Goal: Book appointment/travel/reservation

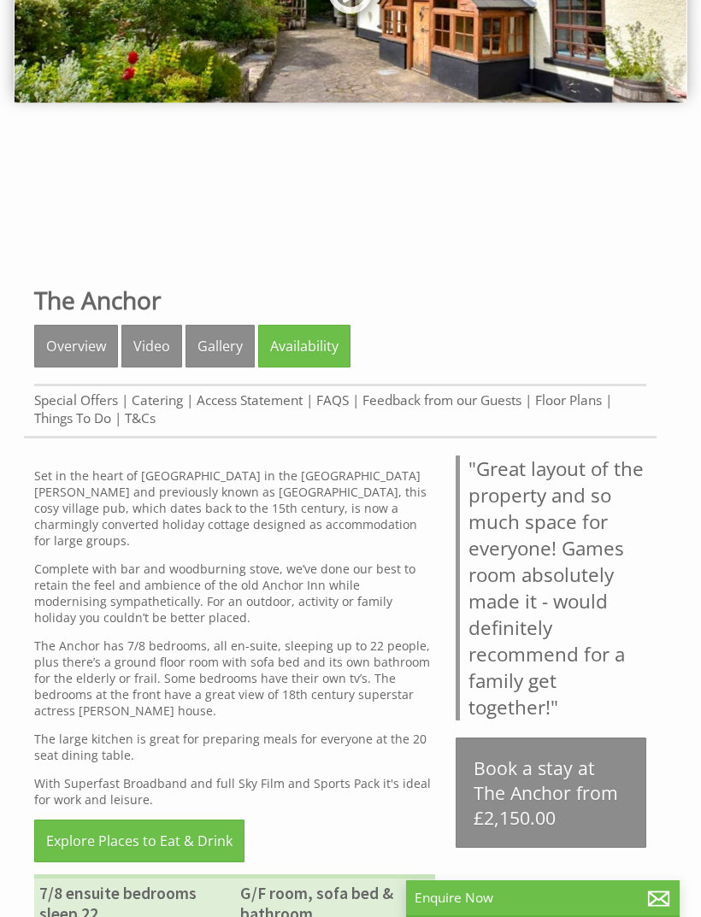
scroll to position [285, 0]
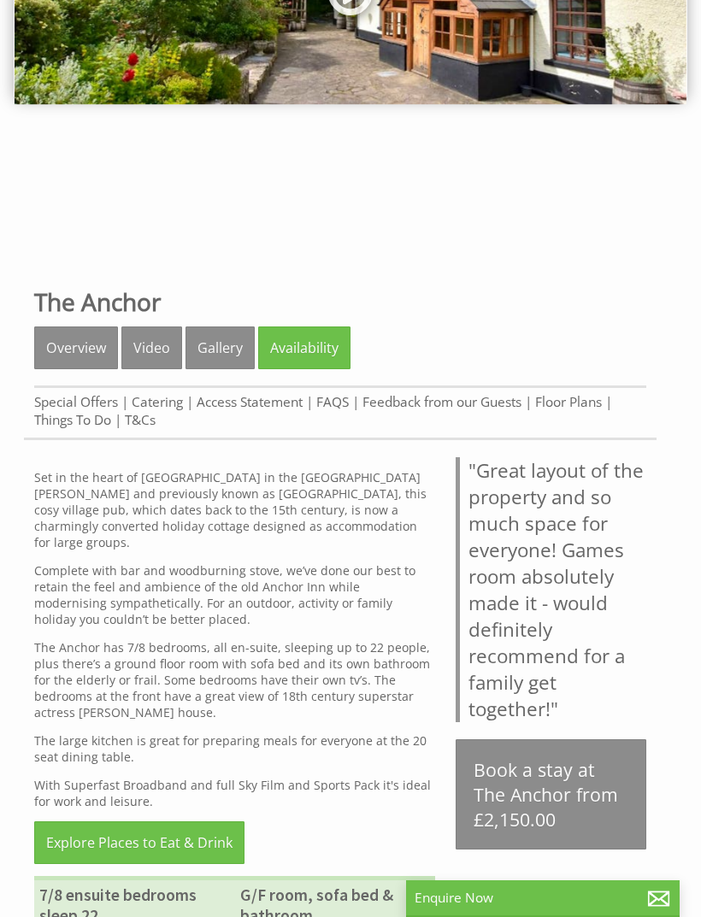
click at [227, 345] on link "Gallery" at bounding box center [220, 348] width 69 height 43
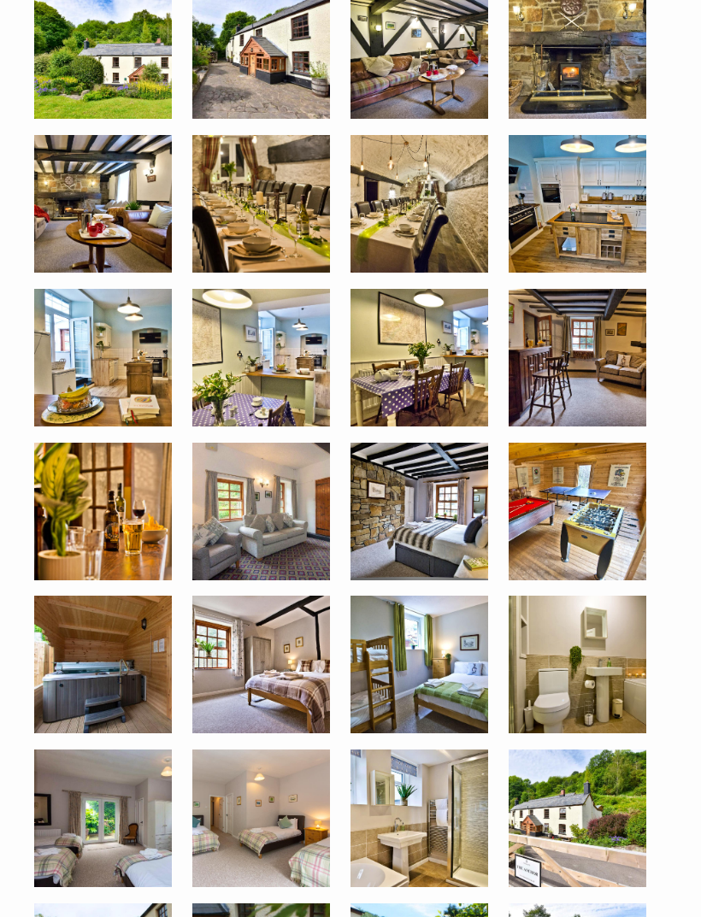
scroll to position [762, 0]
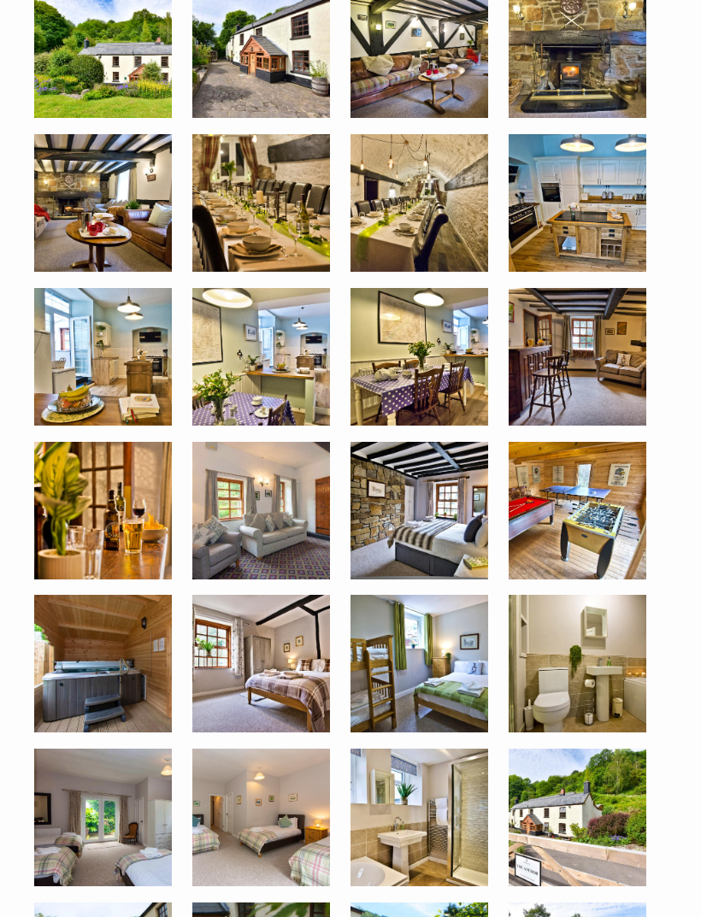
click at [268, 217] on img at bounding box center [261, 203] width 138 height 138
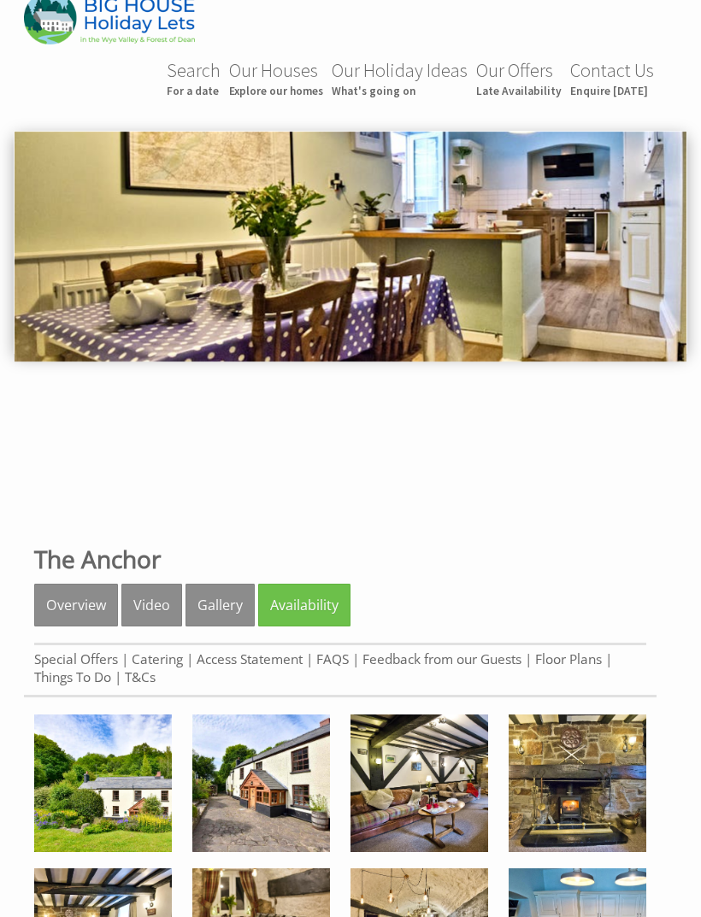
scroll to position [0, 0]
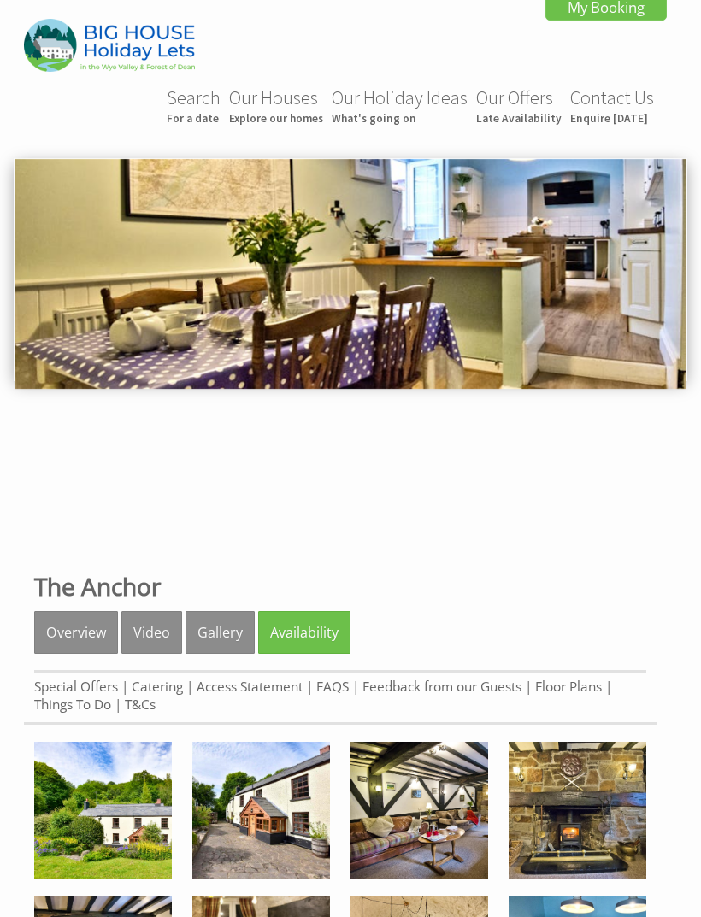
click at [326, 636] on link "Availability" at bounding box center [304, 632] width 92 height 43
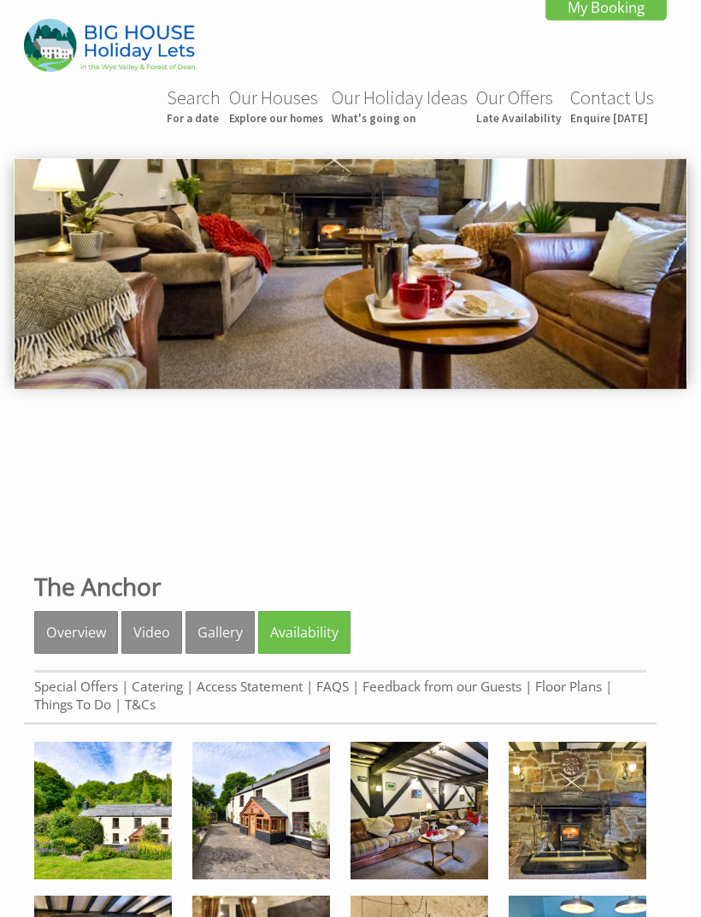
click at [313, 638] on link "Availability" at bounding box center [304, 632] width 92 height 43
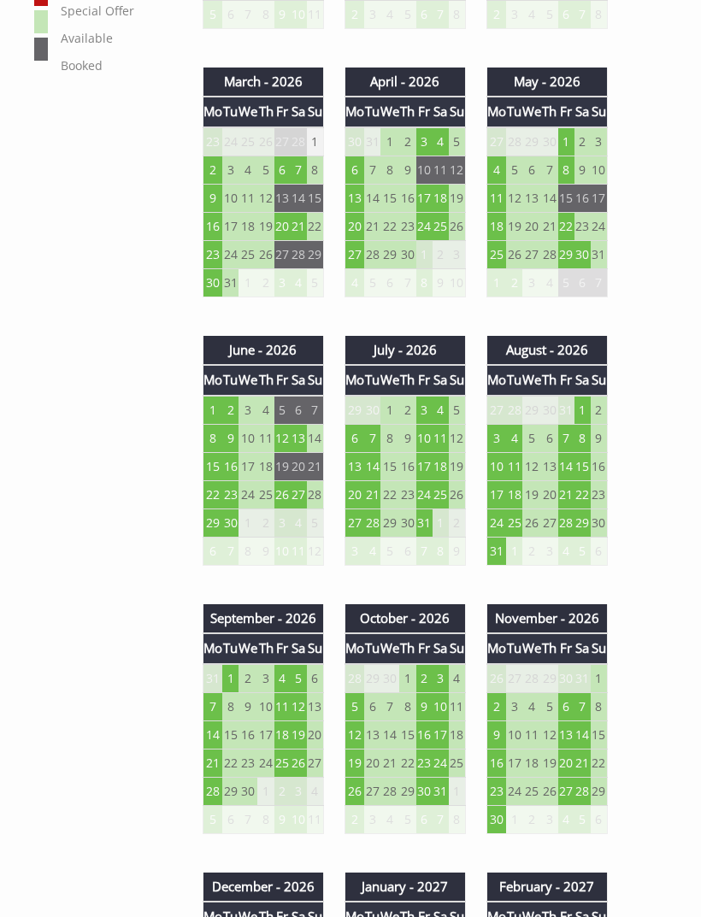
scroll to position [1216, 0]
click at [392, 534] on td "29" at bounding box center [389, 523] width 19 height 28
click at [399, 533] on td "29" at bounding box center [389, 523] width 19 height 28
click at [398, 533] on td "29" at bounding box center [389, 523] width 19 height 28
click at [427, 532] on td "31" at bounding box center [424, 523] width 16 height 28
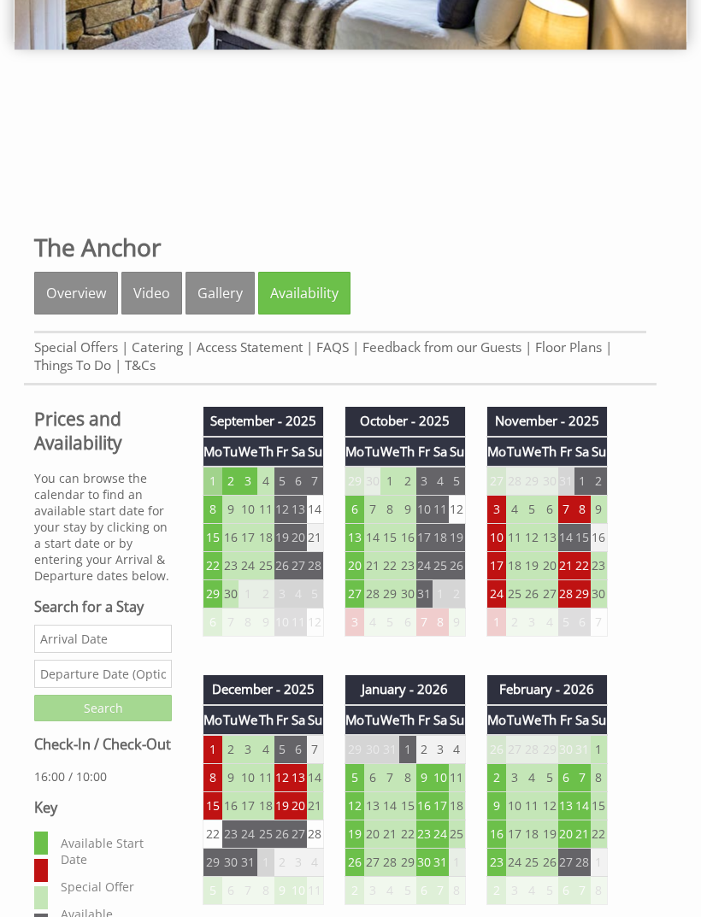
scroll to position [306, 0]
